Goal: Task Accomplishment & Management: Use online tool/utility

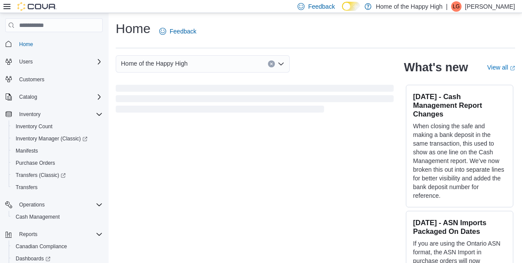
scroll to position [42, 0]
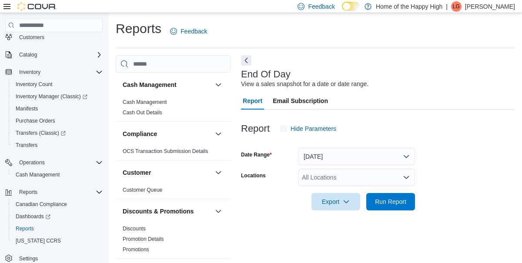
scroll to position [10, 0]
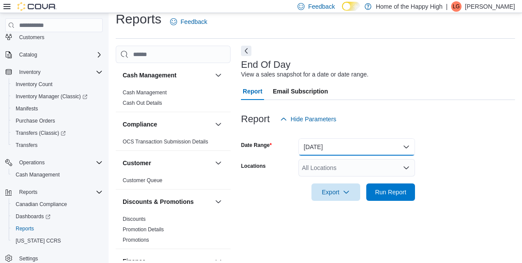
click at [366, 143] on button "[DATE]" at bounding box center [356, 146] width 117 height 17
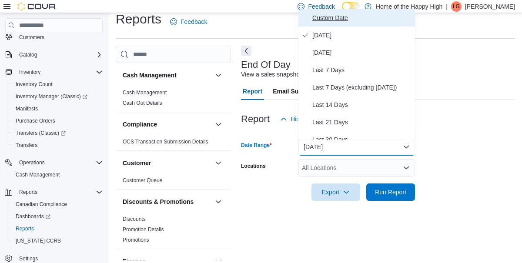
click at [341, 21] on span "Custom Date" at bounding box center [361, 18] width 99 height 10
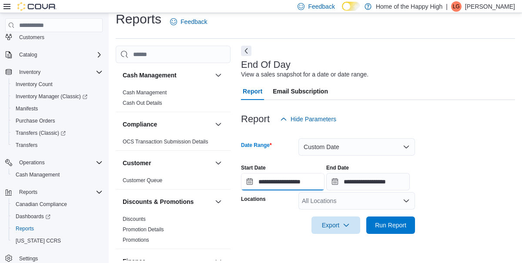
click at [293, 180] on input "**********" at bounding box center [282, 181] width 83 height 17
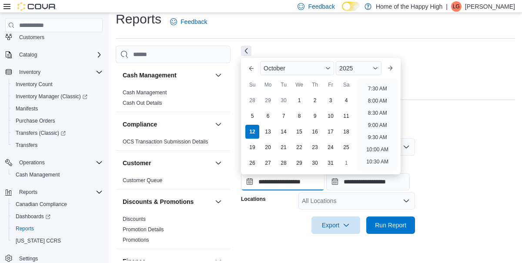
scroll to position [206, 0]
click at [381, 100] on li "9:00 AM" at bounding box center [377, 99] width 26 height 10
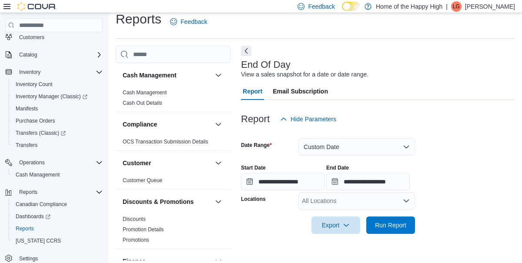
type input "**********"
click at [410, 180] on input "**********" at bounding box center [367, 181] width 83 height 17
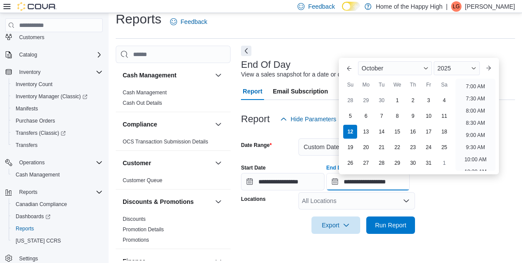
scroll to position [169, 0]
click at [479, 160] on li "10:00 AM" at bounding box center [475, 160] width 29 height 10
type input "**********"
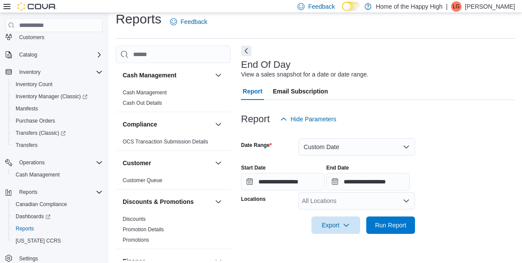
click at [344, 196] on div "All Locations" at bounding box center [356, 200] width 117 height 17
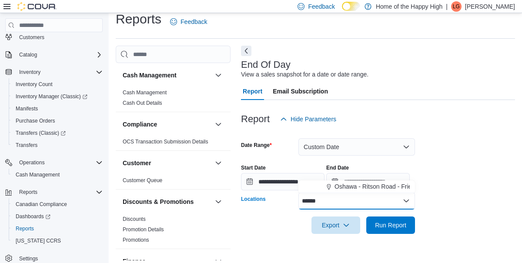
type input "******"
click at [383, 188] on span "Oshawa - Ritson Road - Friendly Stranger" at bounding box center [390, 186] width 113 height 9
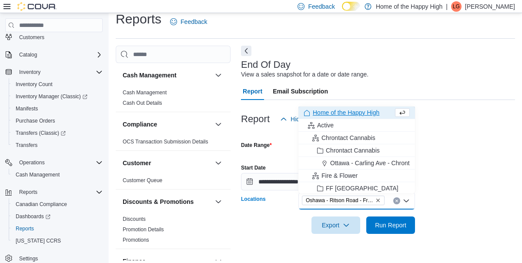
click at [468, 192] on div at bounding box center [378, 191] width 274 height 2
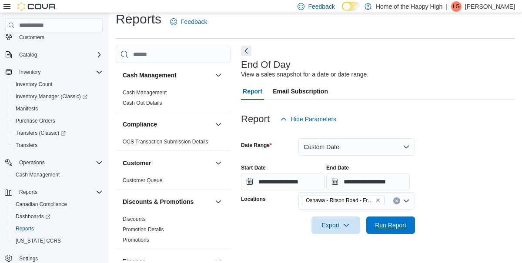
click at [393, 225] on span "Run Report" at bounding box center [390, 225] width 31 height 9
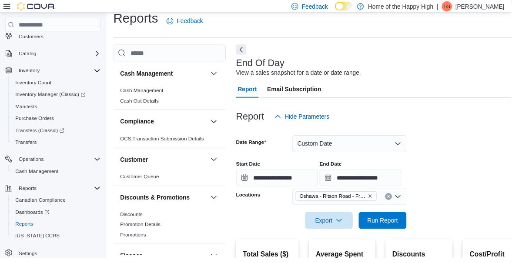
scroll to position [42, 0]
click at [380, 202] on icon "Remove Oshawa - Ritson Road - Friendly Stranger from selection in this group" at bounding box center [377, 200] width 3 height 3
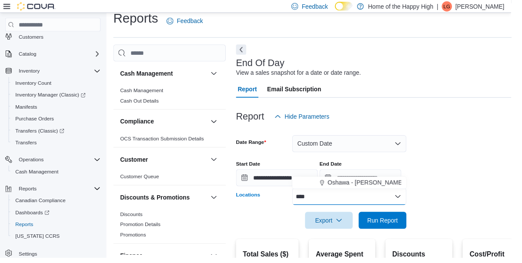
type input "****"
click at [379, 183] on span "Oshawa - [PERSON_NAME] St - Friendly Stranger" at bounding box center [402, 186] width 137 height 9
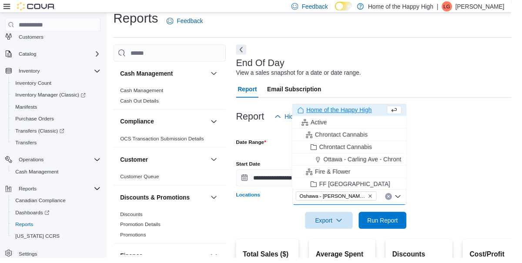
click at [488, 188] on div "**********" at bounding box center [383, 173] width 285 height 33
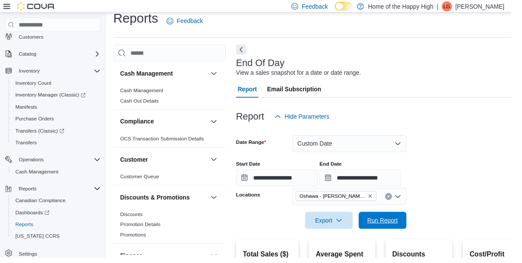
click at [389, 226] on span "Run Report" at bounding box center [390, 225] width 31 height 9
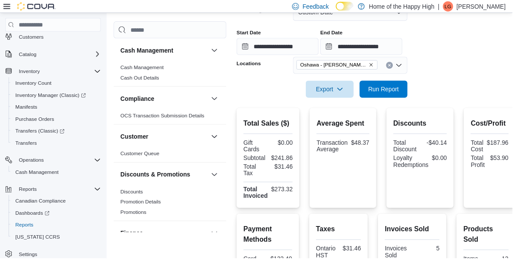
scroll to position [147, 0]
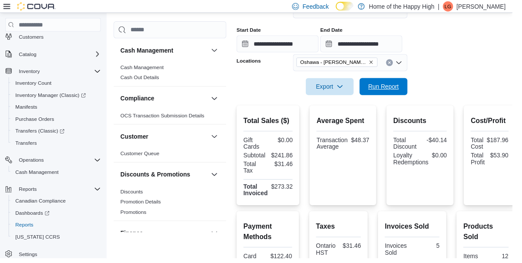
click at [396, 89] on span "Run Report" at bounding box center [390, 88] width 31 height 9
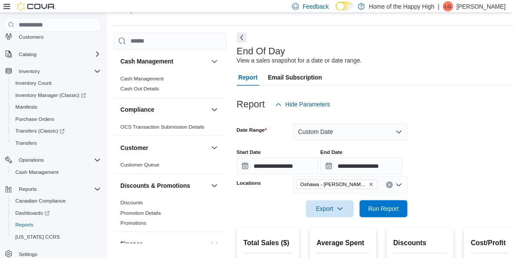
scroll to position [19, 0]
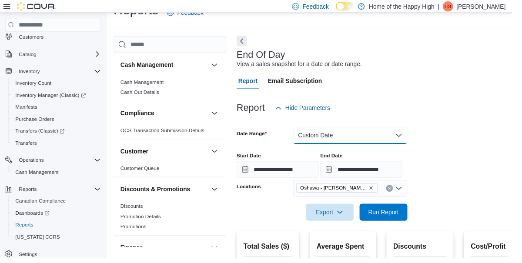
click at [369, 137] on button "Custom Date" at bounding box center [356, 137] width 117 height 17
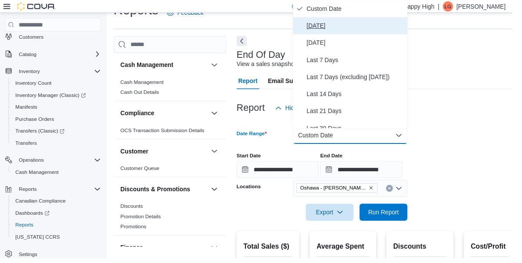
click at [327, 23] on span "[DATE]" at bounding box center [361, 26] width 99 height 10
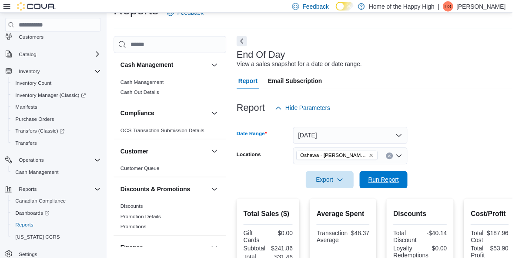
click at [392, 182] on span "Run Report" at bounding box center [390, 183] width 31 height 9
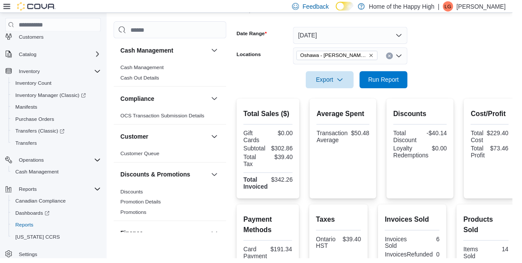
scroll to position [135, 0]
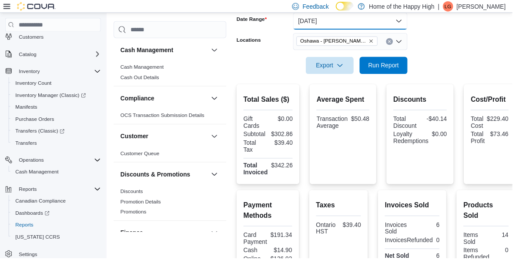
click at [354, 24] on button "[DATE]" at bounding box center [356, 21] width 117 height 17
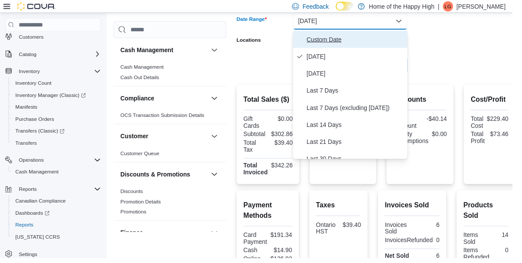
click at [337, 37] on span "Custom Date" at bounding box center [361, 40] width 99 height 10
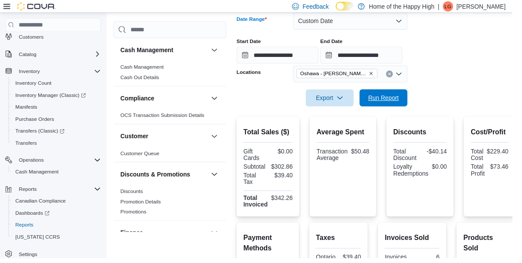
click at [396, 97] on span "Run Report" at bounding box center [390, 99] width 31 height 9
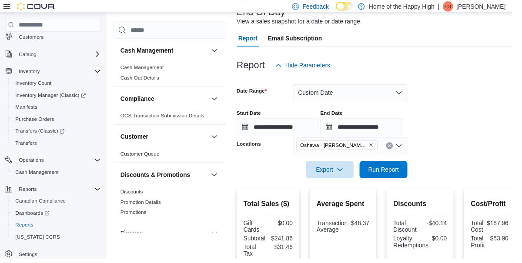
scroll to position [62, 0]
click at [373, 147] on span "Oshawa - [PERSON_NAME] St - Friendly Stranger" at bounding box center [340, 148] width 68 height 9
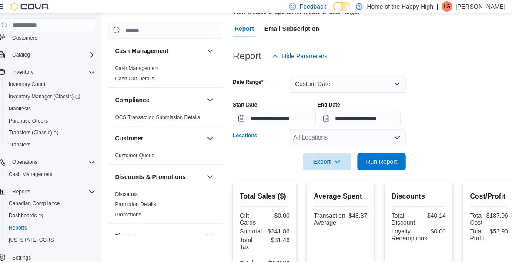
scroll to position [77, 0]
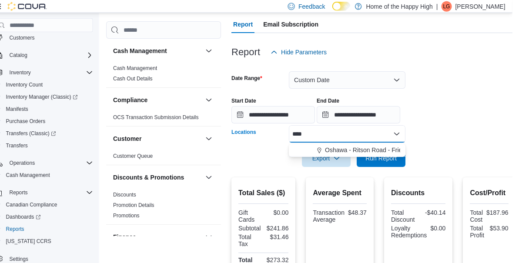
type input "****"
click at [380, 149] on span "Oshawa - Ritson Road - Friendly Stranger" at bounding box center [390, 150] width 113 height 9
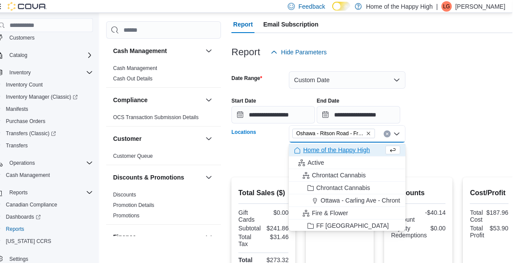
click at [508, 125] on div at bounding box center [383, 124] width 284 height 2
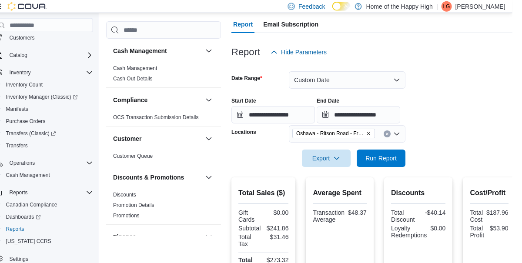
click at [403, 163] on span "Run Report" at bounding box center [390, 158] width 31 height 9
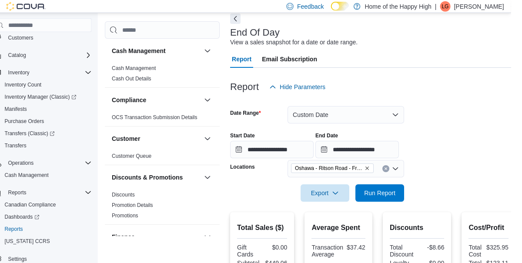
scroll to position [39, 0]
